Goal: Navigation & Orientation: Find specific page/section

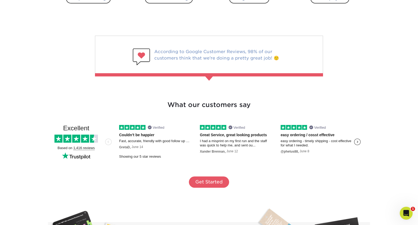
scroll to position [751, 0]
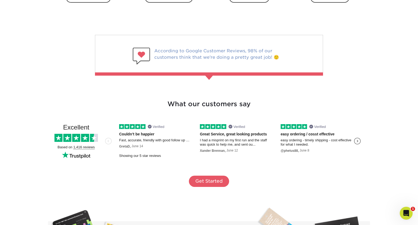
click at [217, 58] on div at bounding box center [209, 54] width 228 height 39
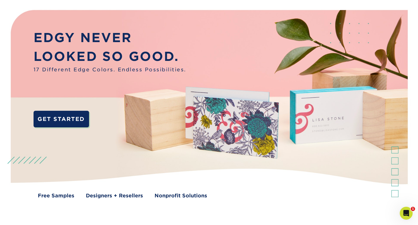
scroll to position [0, 0]
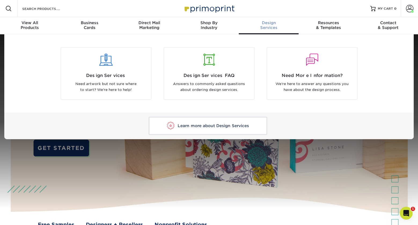
click at [208, 128] on link "Learn more about Design Services" at bounding box center [208, 126] width 118 height 18
click at [104, 70] on div at bounding box center [106, 63] width 90 height 18
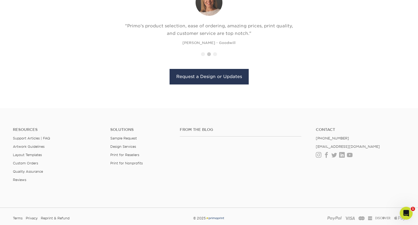
scroll to position [635, 0]
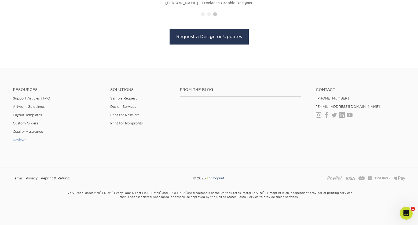
click at [17, 140] on link "Reviews" at bounding box center [19, 140] width 13 height 4
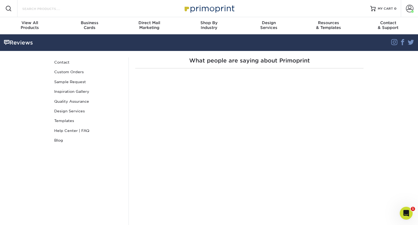
click at [36, 10] on input "Search Products" at bounding box center [48, 8] width 52 height 6
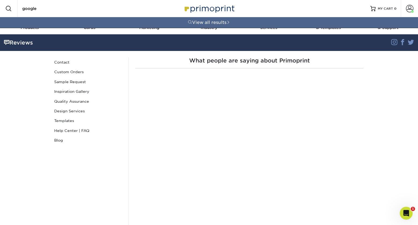
type input "google"
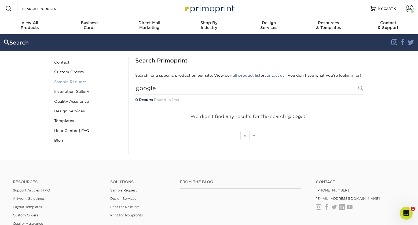
click at [72, 84] on link "Sample Request" at bounding box center [88, 82] width 72 height 10
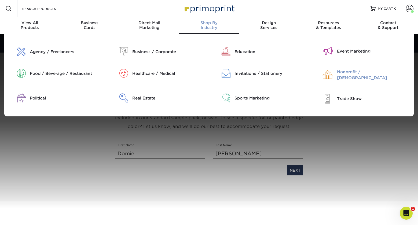
click at [333, 73] on div at bounding box center [323, 75] width 25 height 12
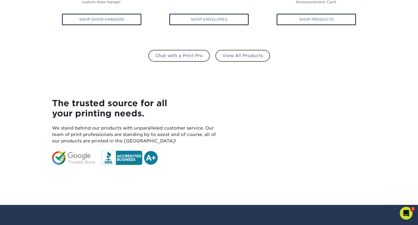
scroll to position [416, 0]
